Goal: Information Seeking & Learning: Learn about a topic

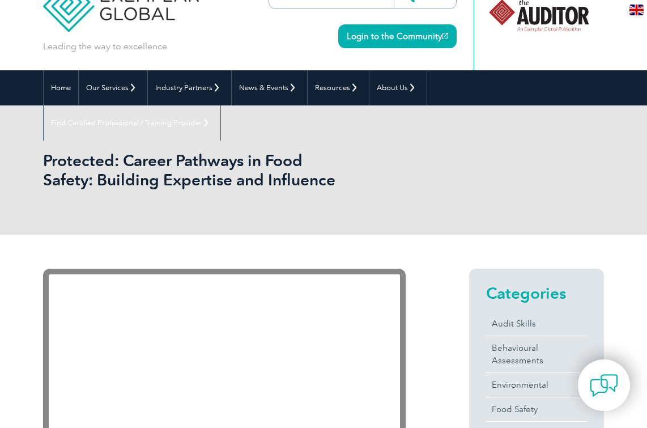
scroll to position [35, 0]
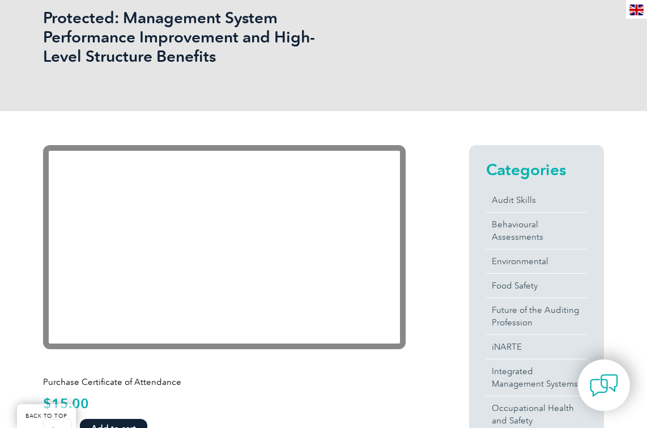
scroll to position [180, 0]
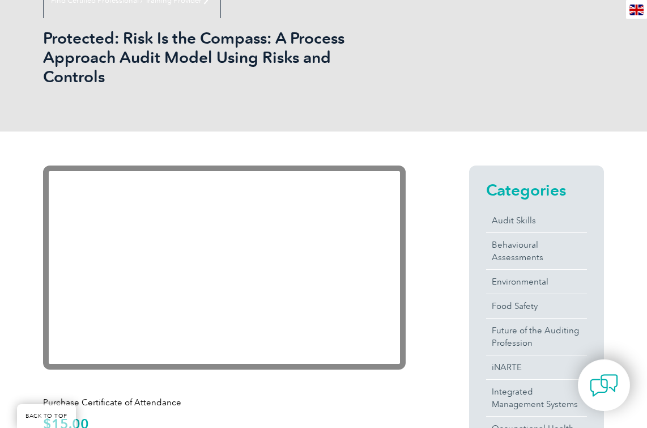
scroll to position [233, 0]
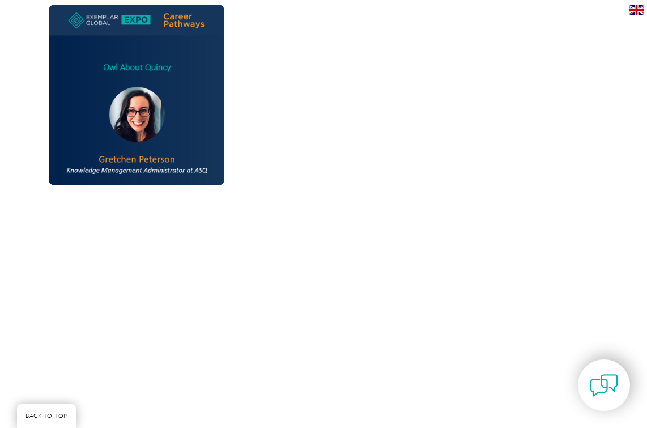
scroll to position [1230, 0]
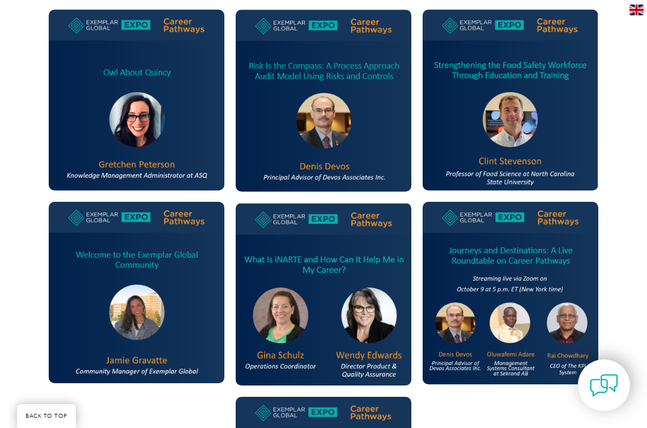
click at [508, 144] on img at bounding box center [511, 100] width 176 height 180
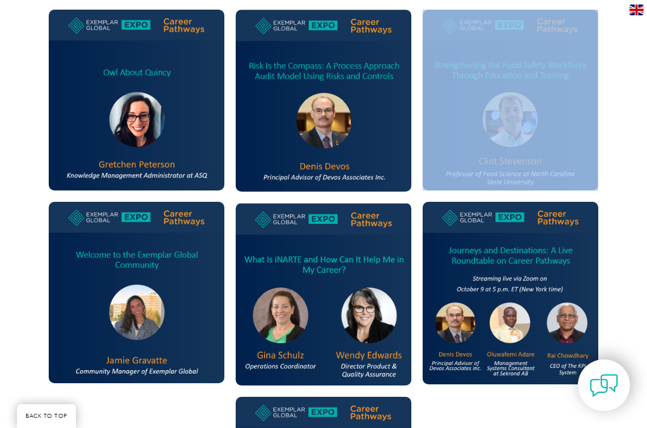
click at [508, 144] on img at bounding box center [511, 100] width 176 height 180
click at [512, 124] on img at bounding box center [511, 100] width 176 height 180
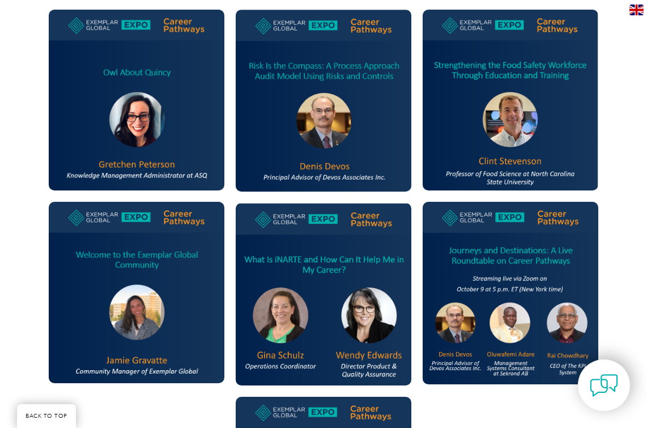
click at [512, 124] on img at bounding box center [511, 100] width 176 height 180
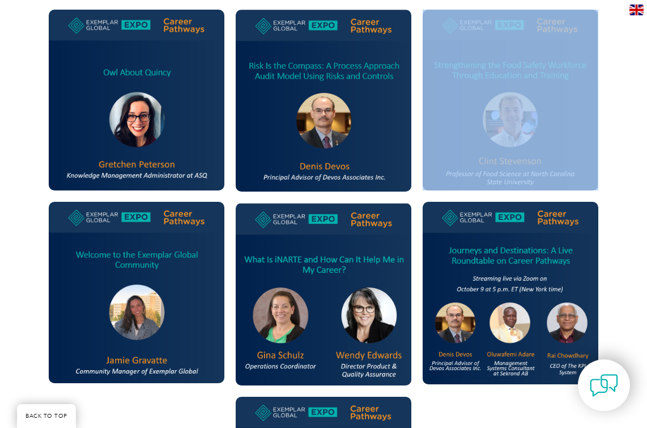
click at [512, 124] on img at bounding box center [511, 100] width 176 height 180
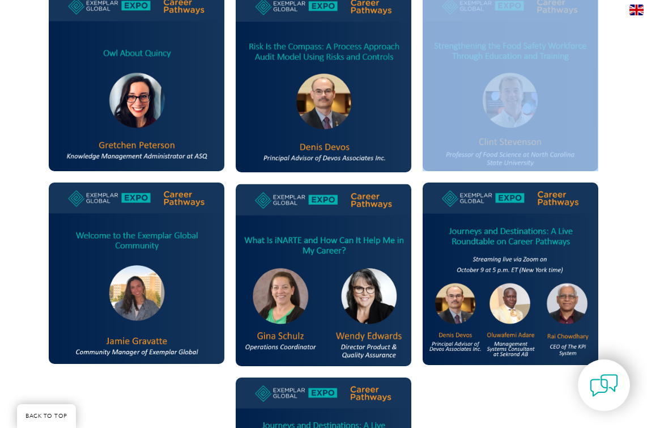
scroll to position [1229, 0]
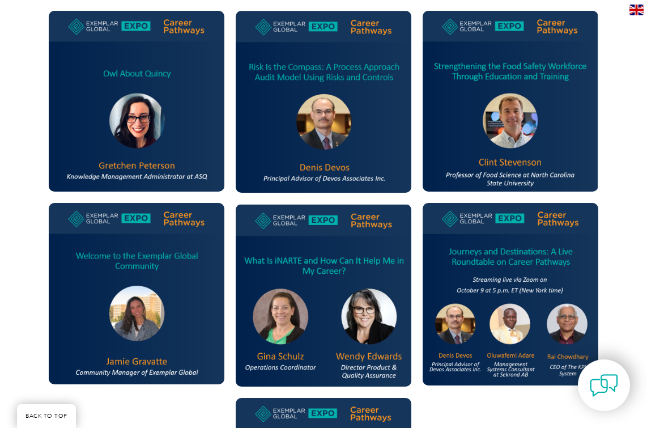
click at [517, 68] on img at bounding box center [511, 101] width 176 height 180
click at [495, 175] on img at bounding box center [511, 101] width 176 height 180
click at [498, 160] on img at bounding box center [511, 101] width 176 height 180
click at [503, 129] on img at bounding box center [511, 101] width 176 height 180
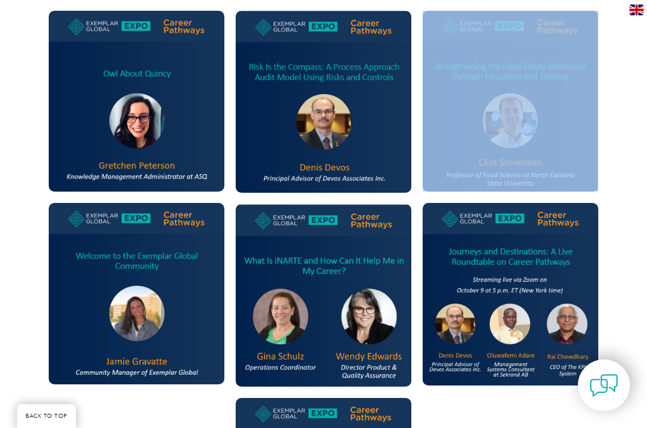
click at [503, 129] on img at bounding box center [511, 101] width 176 height 180
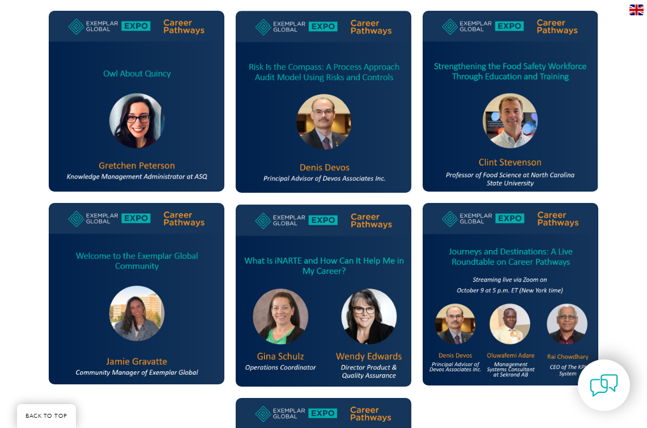
click at [327, 127] on img at bounding box center [324, 101] width 176 height 181
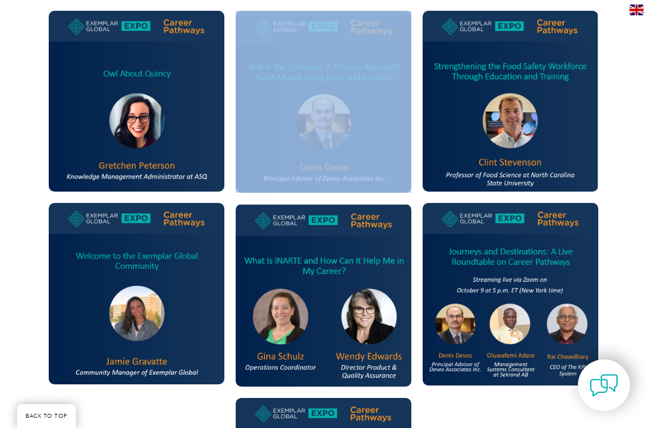
click at [327, 127] on img at bounding box center [324, 101] width 176 height 181
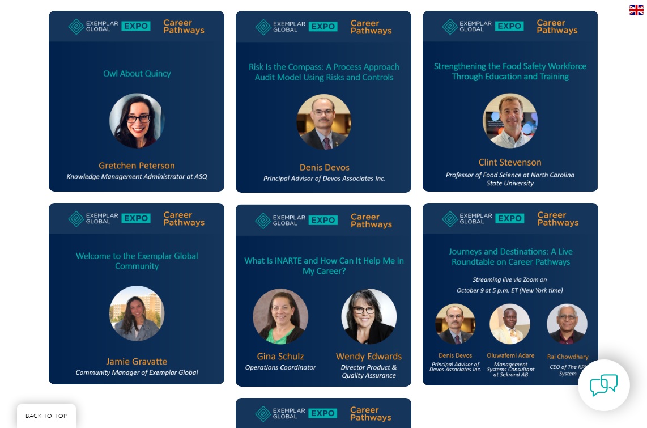
click at [328, 129] on img at bounding box center [324, 101] width 176 height 181
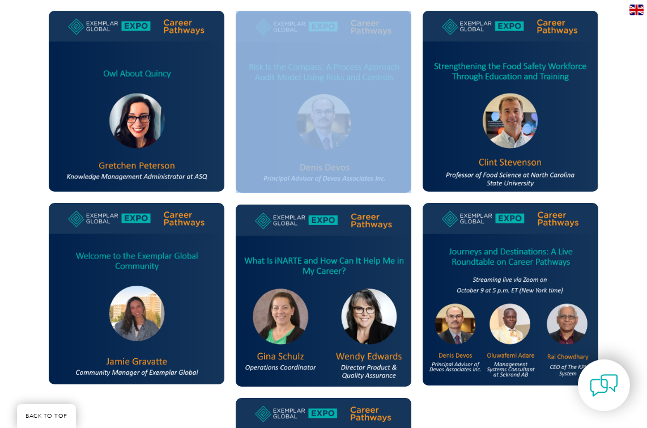
click at [328, 129] on img at bounding box center [324, 101] width 176 height 181
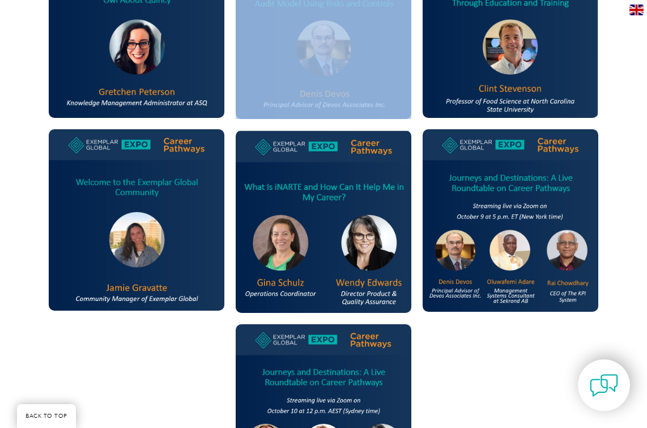
scroll to position [1303, 0]
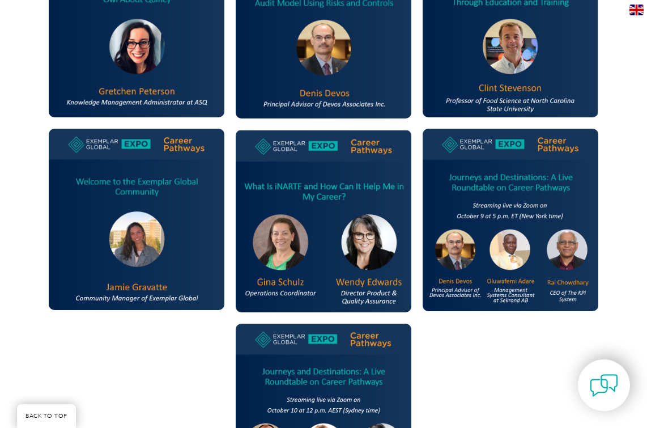
click at [137, 239] on img at bounding box center [137, 219] width 176 height 181
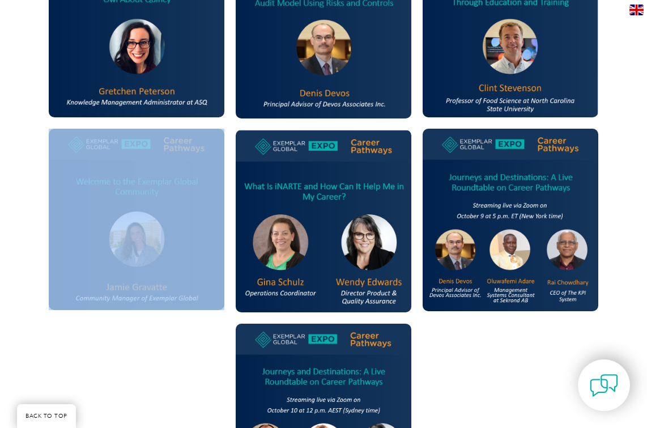
click at [137, 239] on img at bounding box center [137, 219] width 176 height 181
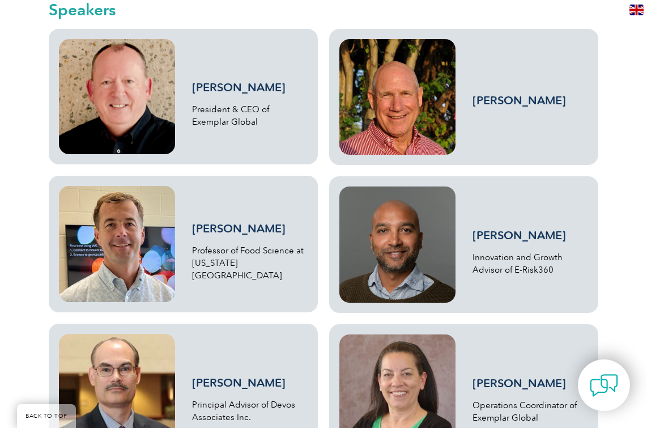
scroll to position [1844, 0]
